Goal: Information Seeking & Learning: Learn about a topic

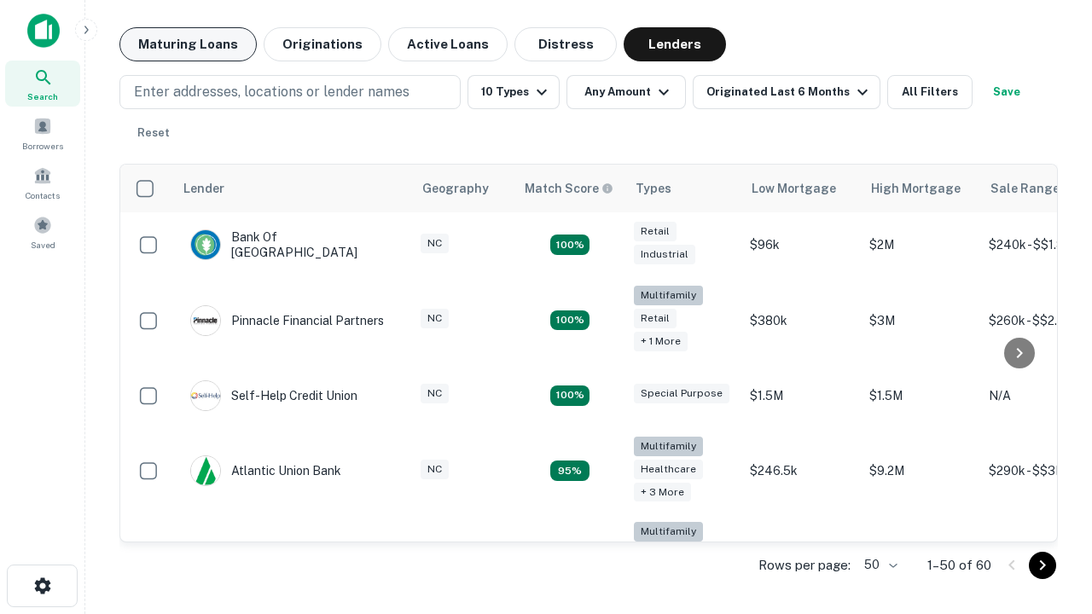
click at [188, 44] on button "Maturing Loans" at bounding box center [187, 44] width 137 height 34
